Goal: Information Seeking & Learning: Learn about a topic

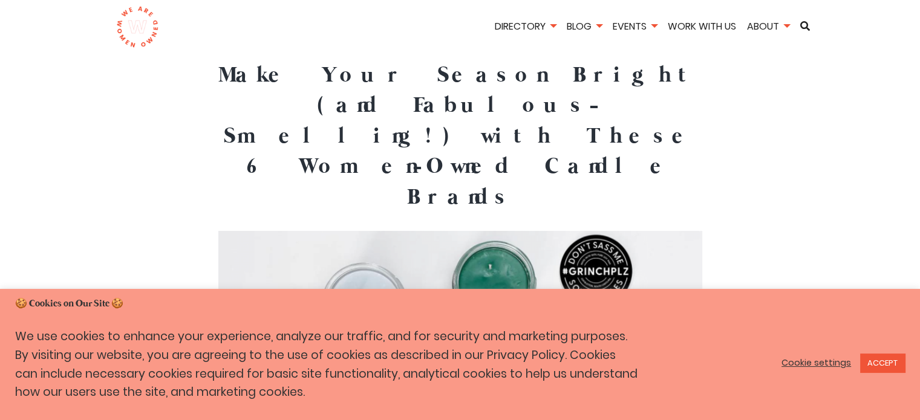
click at [820, 360] on link "Cookie settings" at bounding box center [816, 362] width 70 height 11
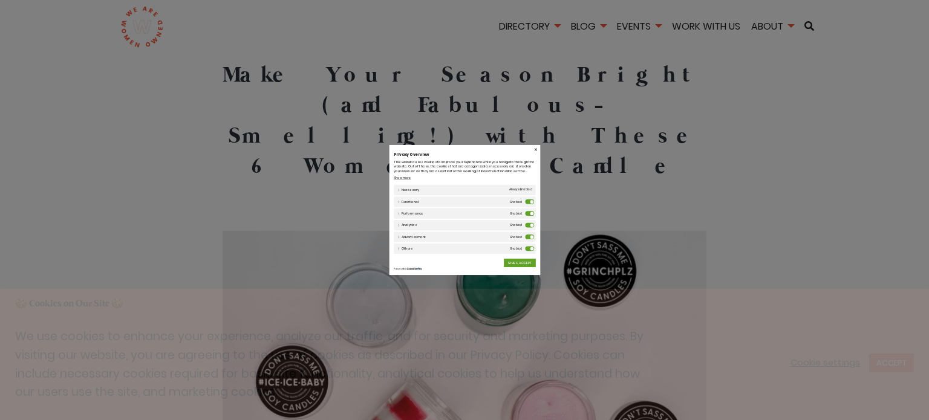
click at [635, 191] on label "Functional" at bounding box center [631, 189] width 23 height 12
click at [0, 0] on input "Functional" at bounding box center [0, 0] width 0 height 0
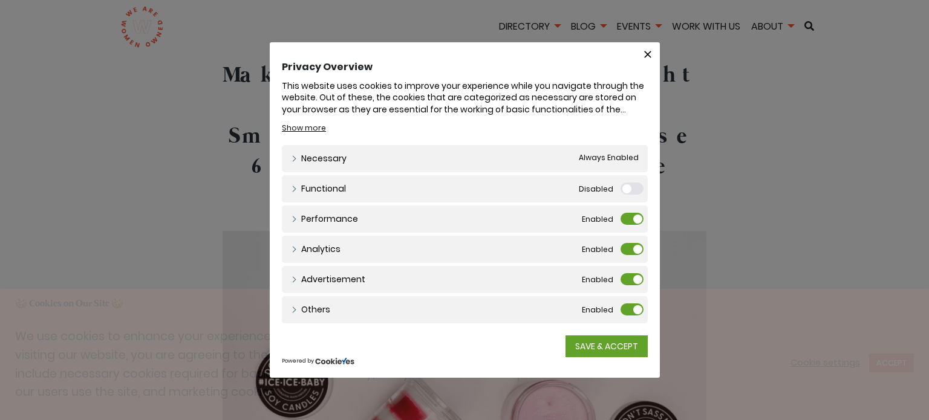
click at [637, 218] on label "Performance" at bounding box center [631, 219] width 23 height 12
click at [0, 0] on input "Performance" at bounding box center [0, 0] width 0 height 0
click at [635, 246] on label "Analytics" at bounding box center [631, 249] width 23 height 12
click at [0, 0] on input "Analytics" at bounding box center [0, 0] width 0 height 0
click at [634, 280] on label "Advertisement" at bounding box center [631, 279] width 23 height 12
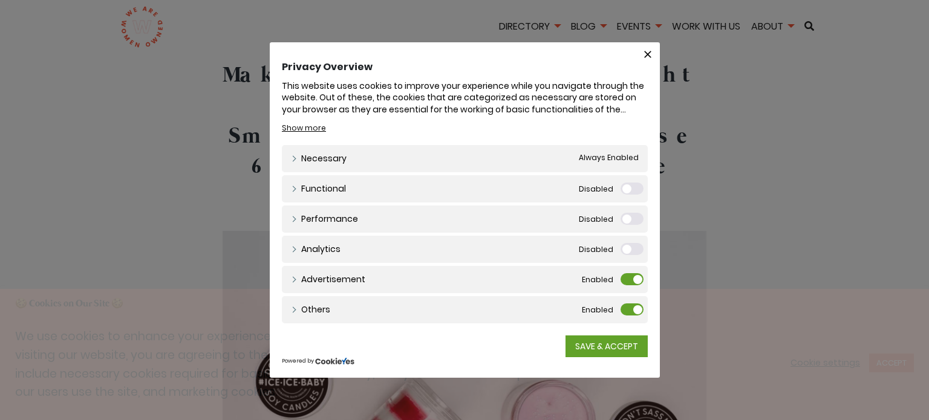
click at [0, 0] on input "Advertisement" at bounding box center [0, 0] width 0 height 0
click at [631, 304] on label "Others" at bounding box center [631, 310] width 23 height 12
click at [0, 0] on input "Others" at bounding box center [0, 0] width 0 height 0
click at [607, 344] on link "SAVE & ACCEPT" at bounding box center [606, 347] width 82 height 22
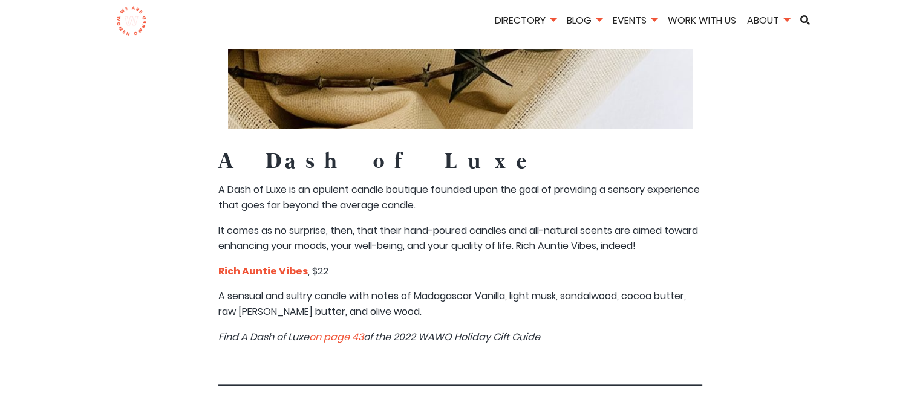
scroll to position [5895, 0]
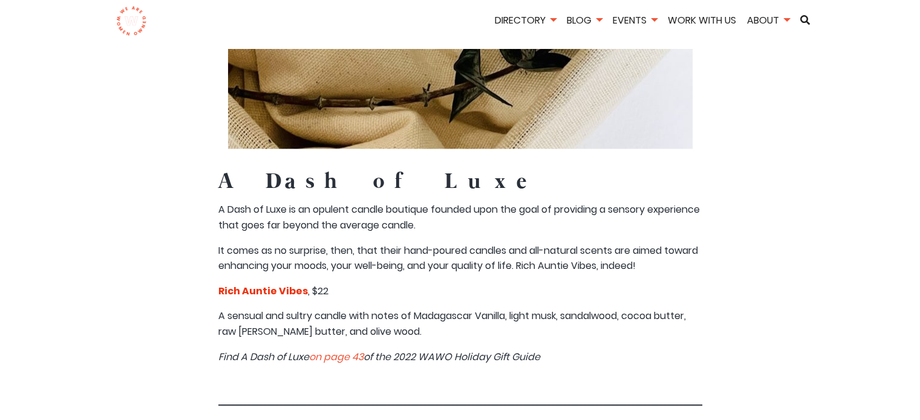
click at [290, 284] on strong "Rich Auntie Vibes" at bounding box center [263, 291] width 90 height 14
